Goal: Task Accomplishment & Management: Use online tool/utility

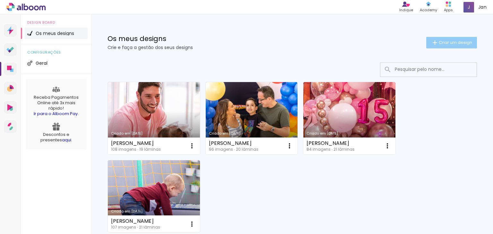
click at [444, 37] on paper-button "Criar um design" at bounding box center [451, 43] width 51 height 12
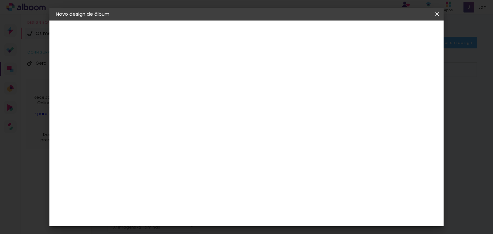
drag, startPoint x: 250, startPoint y: 97, endPoint x: 250, endPoint y: 92, distance: 4.8
click at [179, 95] on div at bounding box center [160, 86] width 37 height 48
click at [163, 90] on paper-input-container "Título do álbum" at bounding box center [160, 86] width 4 height 16
type input "[PERSON_NAME] 3 anos"
type paper-input "[PERSON_NAME] 3 anos"
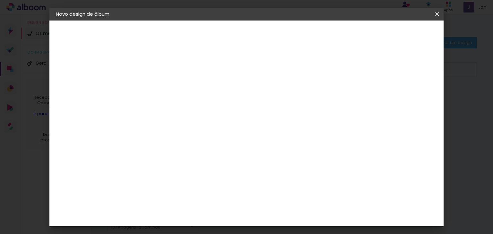
click at [226, 38] on paper-button "Avançar" at bounding box center [210, 34] width 31 height 11
click at [269, 102] on paper-item "Tamanho Livre" at bounding box center [242, 97] width 56 height 14
click at [0, 0] on slot "Avançar" at bounding box center [0, 0] width 0 height 0
click at [226, 100] on span "30" at bounding box center [224, 101] width 11 height 10
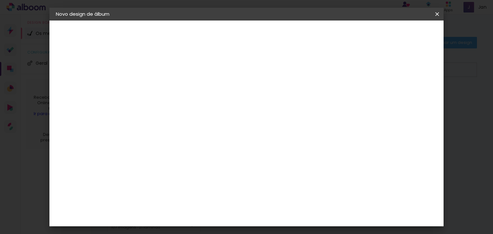
click at [146, 175] on input "30" at bounding box center [140, 177] width 17 height 10
type input "20"
type paper-input "20"
click at [286, 217] on input "60" at bounding box center [282, 218] width 17 height 10
type input "40"
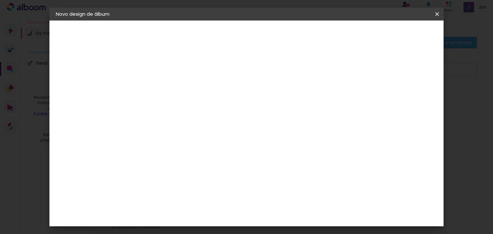
type paper-input "40"
click at [397, 35] on span "Iniciar design" at bounding box center [382, 34] width 29 height 4
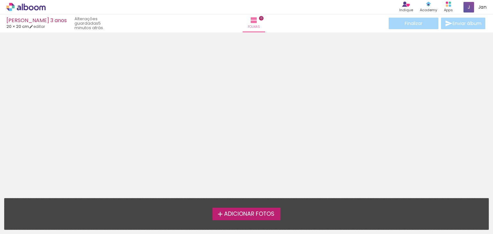
click at [266, 213] on span "Adicionar Fotos" at bounding box center [249, 214] width 50 height 6
click at [0, 0] on input "file" at bounding box center [0, 0] width 0 height 0
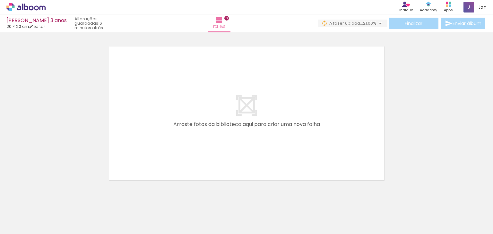
scroll to position [0, 678]
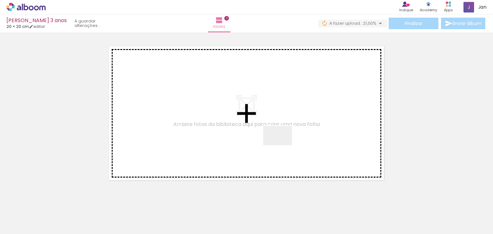
drag, startPoint x: 261, startPoint y: 212, endPoint x: 282, endPoint y: 145, distance: 69.6
click at [282, 145] on quentale-workspace at bounding box center [246, 117] width 493 height 234
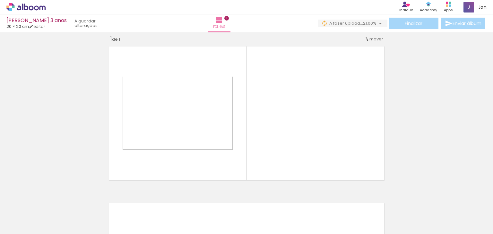
scroll to position [8, 0]
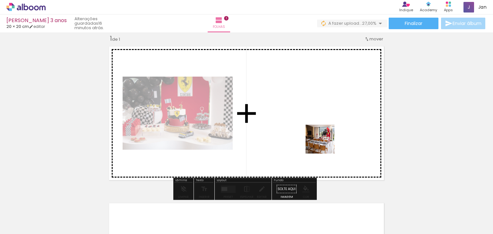
drag, startPoint x: 327, startPoint y: 219, endPoint x: 327, endPoint y: 124, distance: 95.3
click at [327, 124] on quentale-workspace at bounding box center [246, 117] width 493 height 234
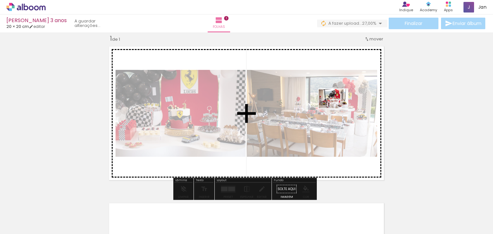
drag, startPoint x: 364, startPoint y: 218, endPoint x: 338, endPoint y: 110, distance: 111.3
click at [338, 108] on quentale-workspace at bounding box center [246, 117] width 493 height 234
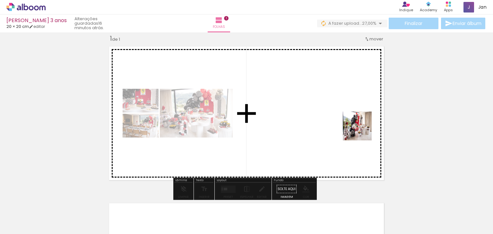
drag, startPoint x: 399, startPoint y: 214, endPoint x: 404, endPoint y: 199, distance: 15.6
click at [343, 110] on quentale-workspace at bounding box center [246, 117] width 493 height 234
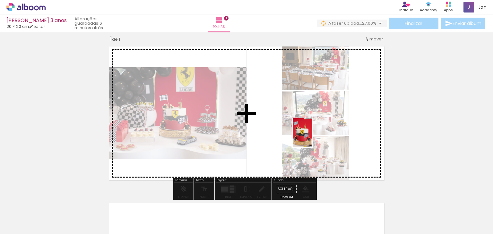
drag, startPoint x: 432, startPoint y: 212, endPoint x: 419, endPoint y: 213, distance: 12.9
click at [312, 137] on quentale-workspace at bounding box center [246, 117] width 493 height 234
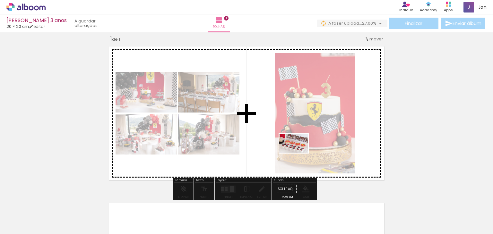
drag, startPoint x: 466, startPoint y: 219, endPoint x: 298, endPoint y: 151, distance: 181.4
click at [298, 151] on quentale-workspace at bounding box center [246, 117] width 493 height 234
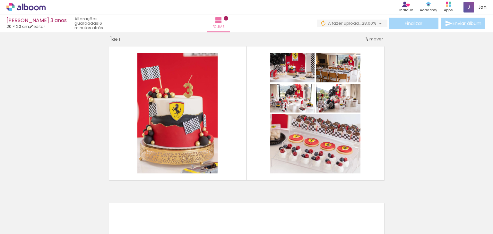
scroll to position [0, 1024]
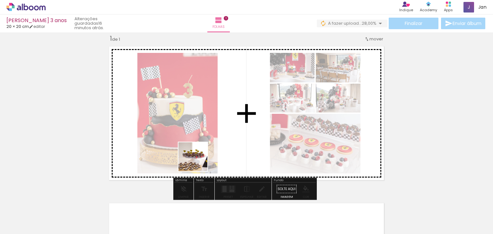
drag, startPoint x: 162, startPoint y: 216, endPoint x: 203, endPoint y: 199, distance: 45.1
click at [210, 138] on quentale-workspace at bounding box center [246, 117] width 493 height 234
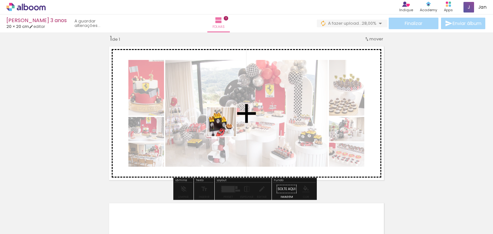
drag, startPoint x: 199, startPoint y: 217, endPoint x: 232, endPoint y: 153, distance: 71.9
click at [228, 123] on quentale-workspace at bounding box center [246, 117] width 493 height 234
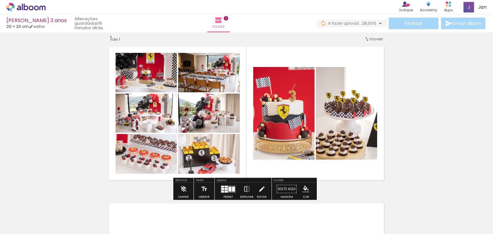
scroll to position [0, 1312]
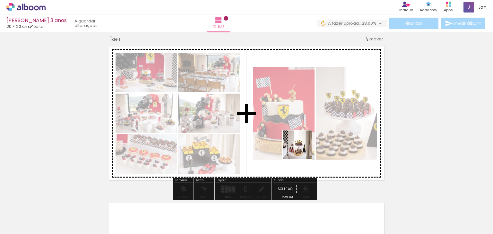
drag, startPoint x: 295, startPoint y: 160, endPoint x: 303, endPoint y: 197, distance: 37.9
click at [305, 145] on quentale-workspace at bounding box center [246, 117] width 493 height 234
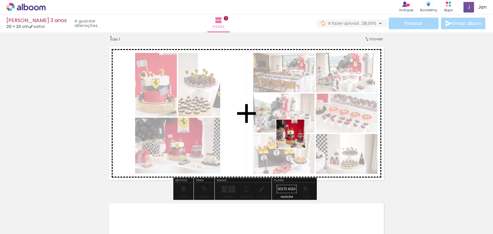
drag, startPoint x: 301, startPoint y: 214, endPoint x: 295, endPoint y: 135, distance: 79.1
click at [295, 135] on quentale-workspace at bounding box center [246, 117] width 493 height 234
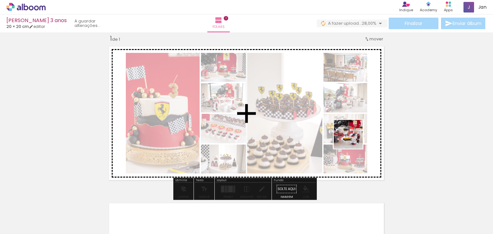
drag, startPoint x: 370, startPoint y: 190, endPoint x: 350, endPoint y: 143, distance: 50.7
click at [353, 138] on quentale-workspace at bounding box center [246, 117] width 493 height 234
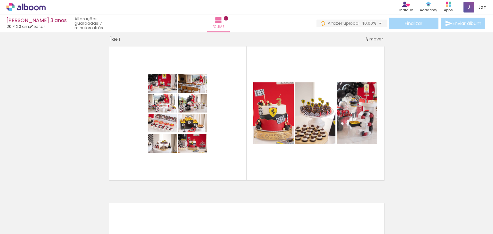
scroll to position [0, 1239]
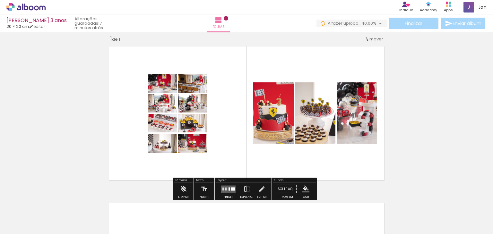
click at [231, 190] on div at bounding box center [232, 188] width 2 height 3
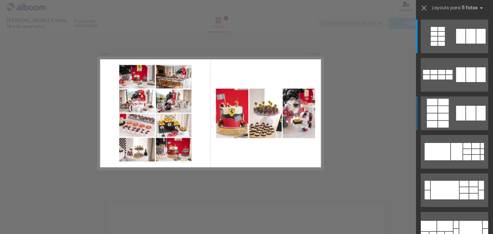
click at [453, 123] on quentale-layouter at bounding box center [453, 114] width 67 height 34
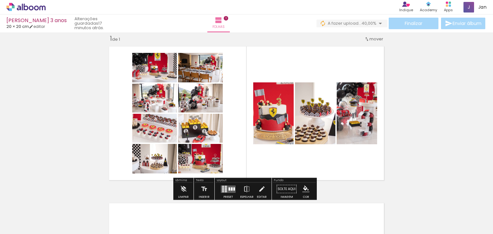
click at [231, 190] on div at bounding box center [232, 188] width 2 height 3
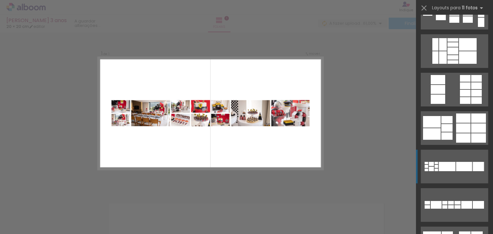
scroll to position [257, 0]
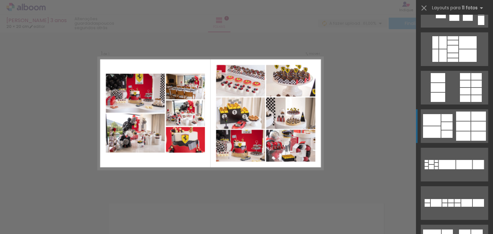
click at [462, 130] on div at bounding box center [463, 126] width 14 height 9
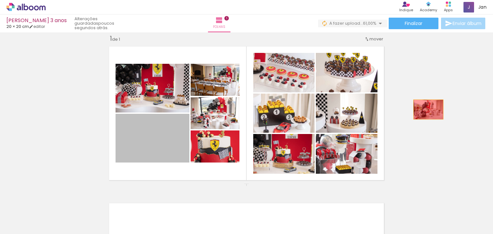
drag, startPoint x: 155, startPoint y: 148, endPoint x: 426, endPoint y: 109, distance: 273.4
click at [426, 109] on div "Inserir folha 1 de 1" at bounding box center [246, 184] width 493 height 314
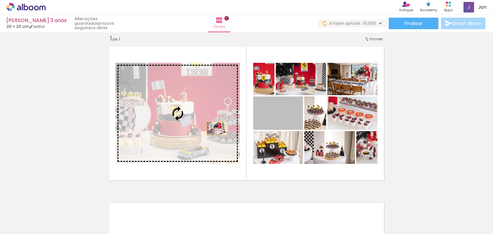
drag, startPoint x: 273, startPoint y: 123, endPoint x: 214, endPoint y: 129, distance: 59.0
click at [0, 0] on slot at bounding box center [0, 0] width 0 height 0
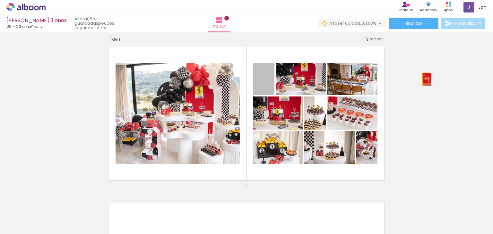
drag, startPoint x: 269, startPoint y: 90, endPoint x: 420, endPoint y: 73, distance: 151.7
click at [425, 79] on div "Inserir folha 1 de 1" at bounding box center [246, 184] width 493 height 314
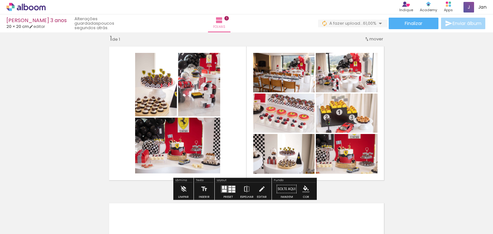
click at [228, 191] on div at bounding box center [229, 192] width 3 height 2
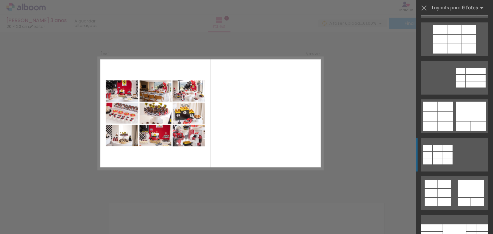
scroll to position [385, 0]
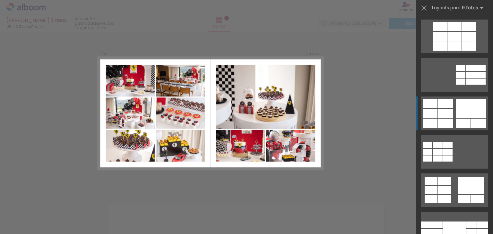
click at [471, 111] on div at bounding box center [471, 108] width 30 height 19
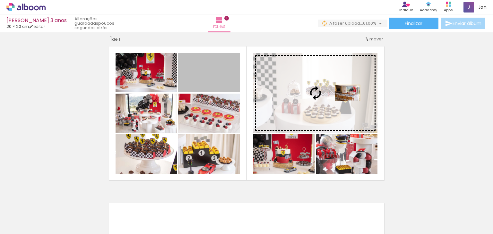
drag, startPoint x: 205, startPoint y: 79, endPoint x: 345, endPoint y: 93, distance: 140.5
click at [0, 0] on slot at bounding box center [0, 0] width 0 height 0
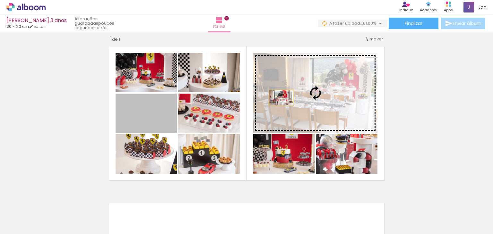
drag, startPoint x: 144, startPoint y: 117, endPoint x: 279, endPoint y: 97, distance: 135.8
click at [0, 0] on slot at bounding box center [0, 0] width 0 height 0
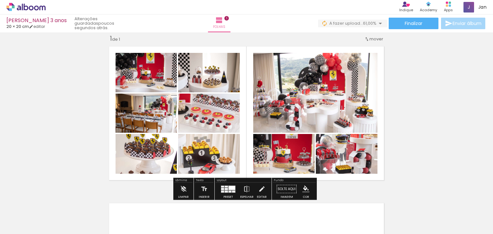
click at [423, 95] on div "Inserir folha 1 de 1" at bounding box center [246, 184] width 493 height 314
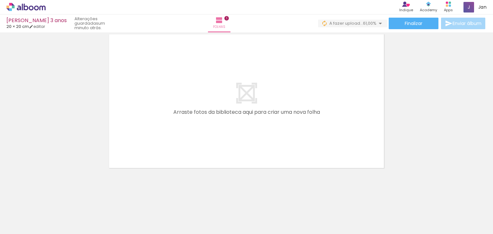
scroll to position [0, 834]
drag, startPoint x: 244, startPoint y: 215, endPoint x: 273, endPoint y: 177, distance: 47.5
click at [257, 144] on quentale-workspace at bounding box center [246, 117] width 493 height 234
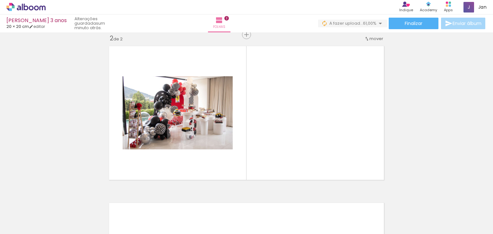
scroll to position [165, 0]
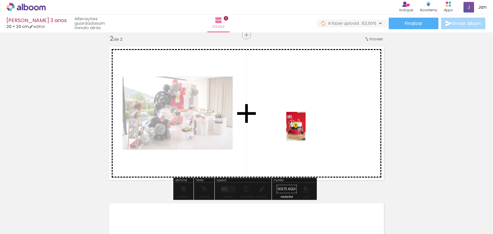
drag, startPoint x: 273, startPoint y: 214, endPoint x: 305, endPoint y: 131, distance: 89.0
click at [305, 131] on quentale-workspace at bounding box center [246, 117] width 493 height 234
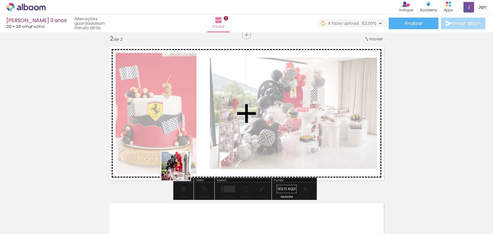
drag, startPoint x: 181, startPoint y: 171, endPoint x: 232, endPoint y: 131, distance: 65.4
click at [232, 131] on quentale-workspace at bounding box center [246, 117] width 493 height 234
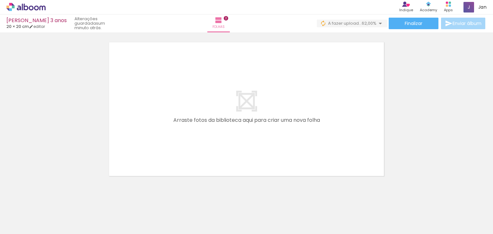
scroll to position [334, 0]
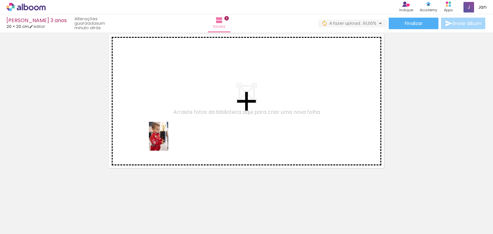
drag, startPoint x: 72, startPoint y: 219, endPoint x: 105, endPoint y: 209, distance: 34.7
click at [171, 138] on quentale-workspace at bounding box center [246, 117] width 493 height 234
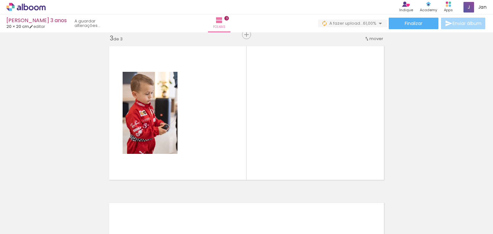
scroll to position [322, 0]
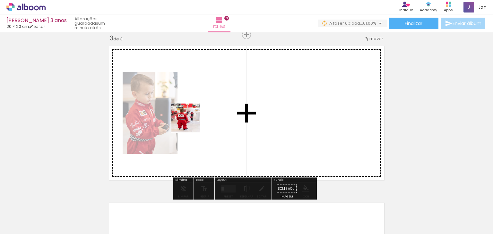
drag, startPoint x: 100, startPoint y: 214, endPoint x: 208, endPoint y: 182, distance: 113.3
click at [199, 116] on quentale-workspace at bounding box center [246, 117] width 493 height 234
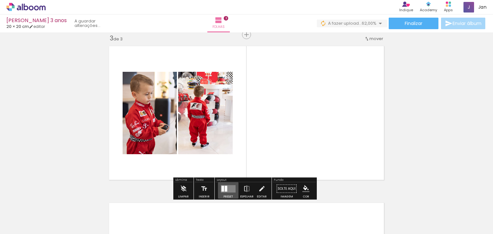
drag, startPoint x: 224, startPoint y: 183, endPoint x: 239, endPoint y: 141, distance: 44.7
click at [237, 147] on div "Inserir folha 1 de 3 Inserir folha 2 de 3 Inserir folha 3 de 3" at bounding box center [246, 27] width 493 height 628
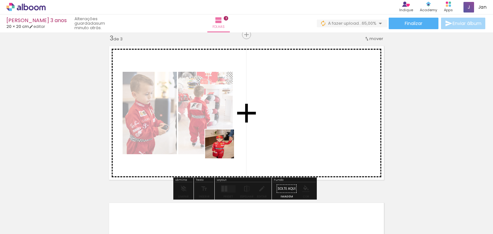
drag, startPoint x: 213, startPoint y: 210, endPoint x: 246, endPoint y: 91, distance: 123.0
click at [246, 91] on quentale-workspace at bounding box center [246, 117] width 493 height 234
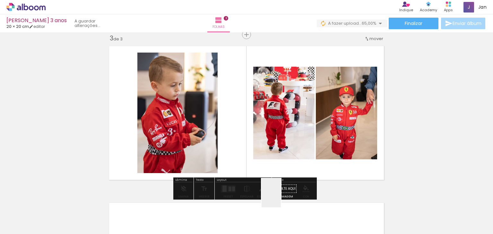
drag, startPoint x: 280, startPoint y: 217, endPoint x: 301, endPoint y: 224, distance: 22.5
click at [286, 143] on quentale-workspace at bounding box center [246, 117] width 493 height 234
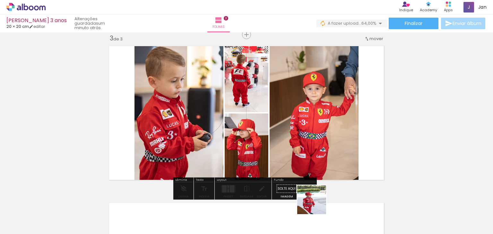
drag, startPoint x: 320, startPoint y: 217, endPoint x: 373, endPoint y: 233, distance: 55.4
click at [309, 139] on quentale-workspace at bounding box center [246, 117] width 493 height 234
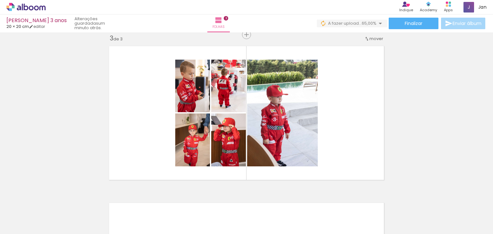
scroll to position [0, 331]
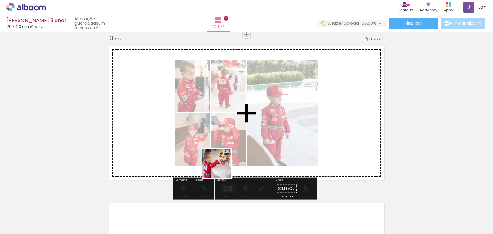
drag, startPoint x: 165, startPoint y: 218, endPoint x: 206, endPoint y: 212, distance: 41.3
click at [224, 165] on quentale-workspace at bounding box center [246, 117] width 493 height 234
